Goal: Book appointment/travel/reservation

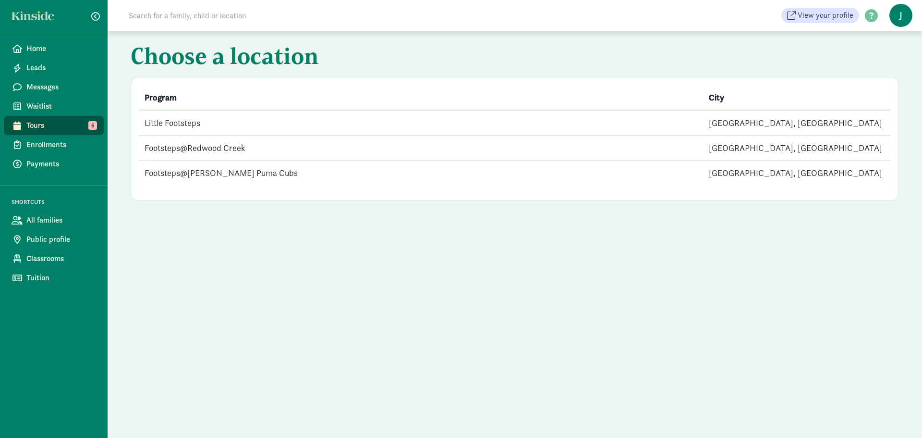
click at [614, 303] on div "Choose a location Program City Little Footsteps [GEOGRAPHIC_DATA], [GEOGRAPHIC_…" at bounding box center [515, 234] width 815 height 407
